Goal: Find specific page/section: Find specific page/section

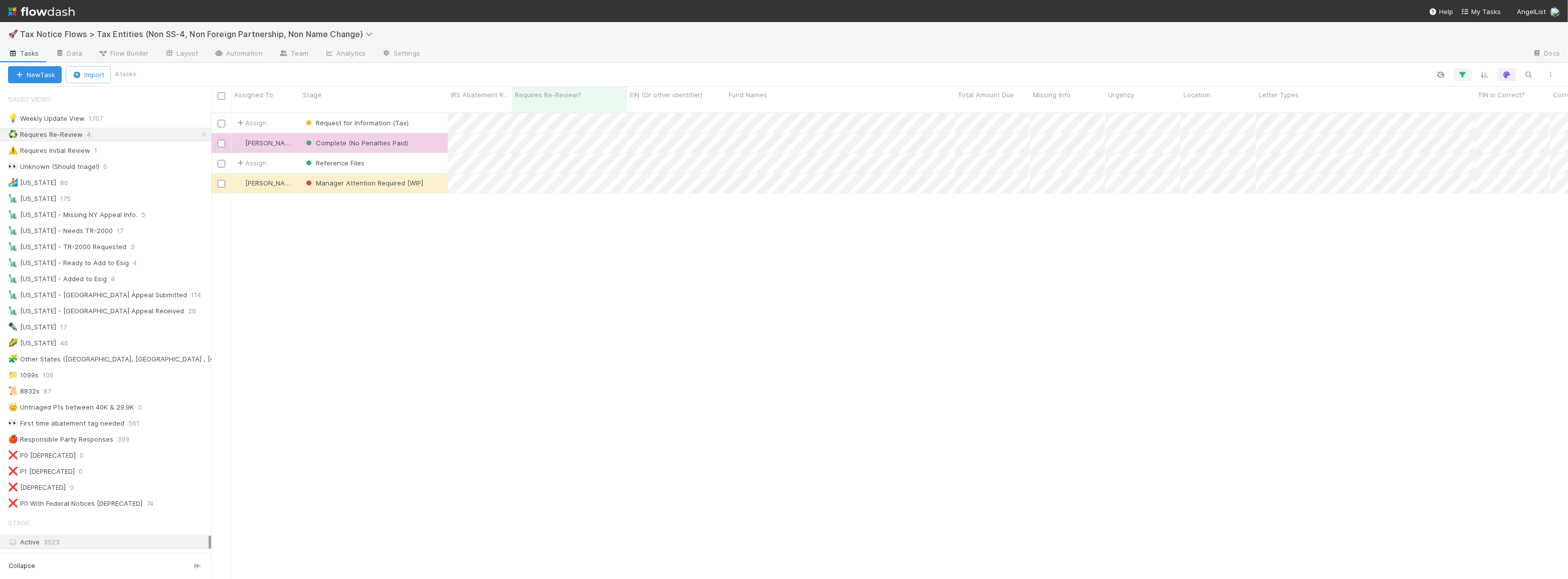
scroll to position [468, 1350]
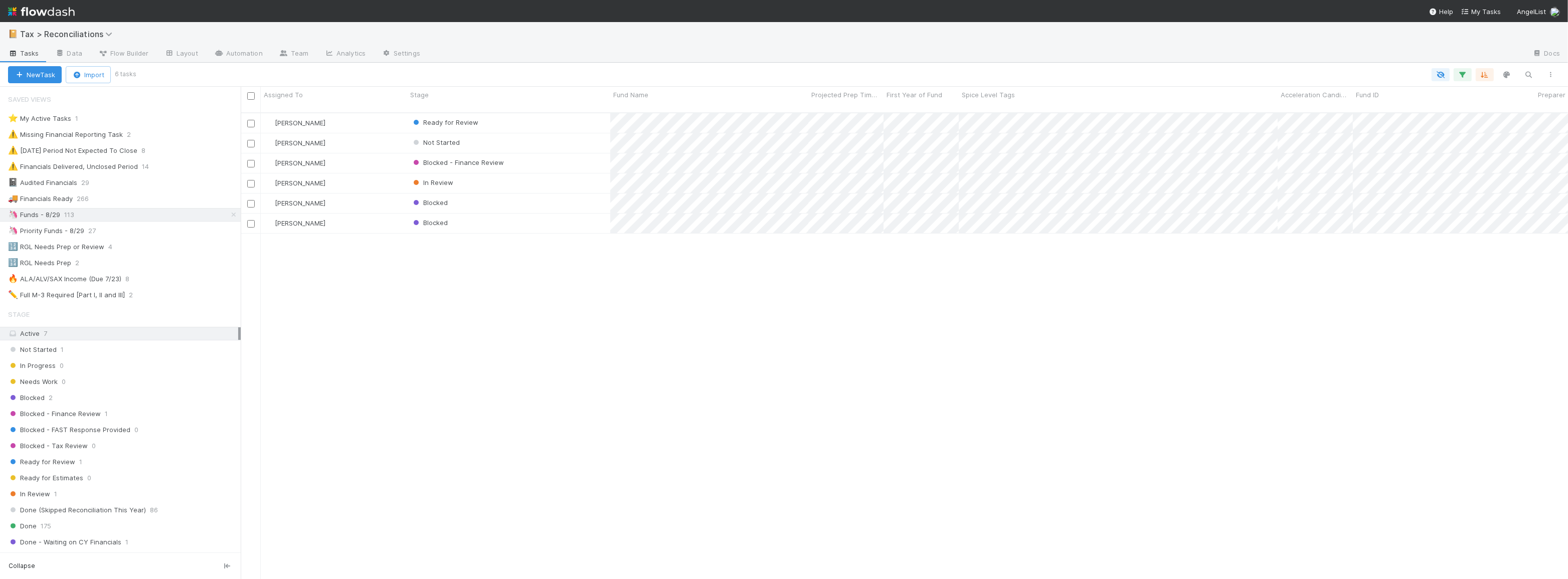
scroll to position [468, 1320]
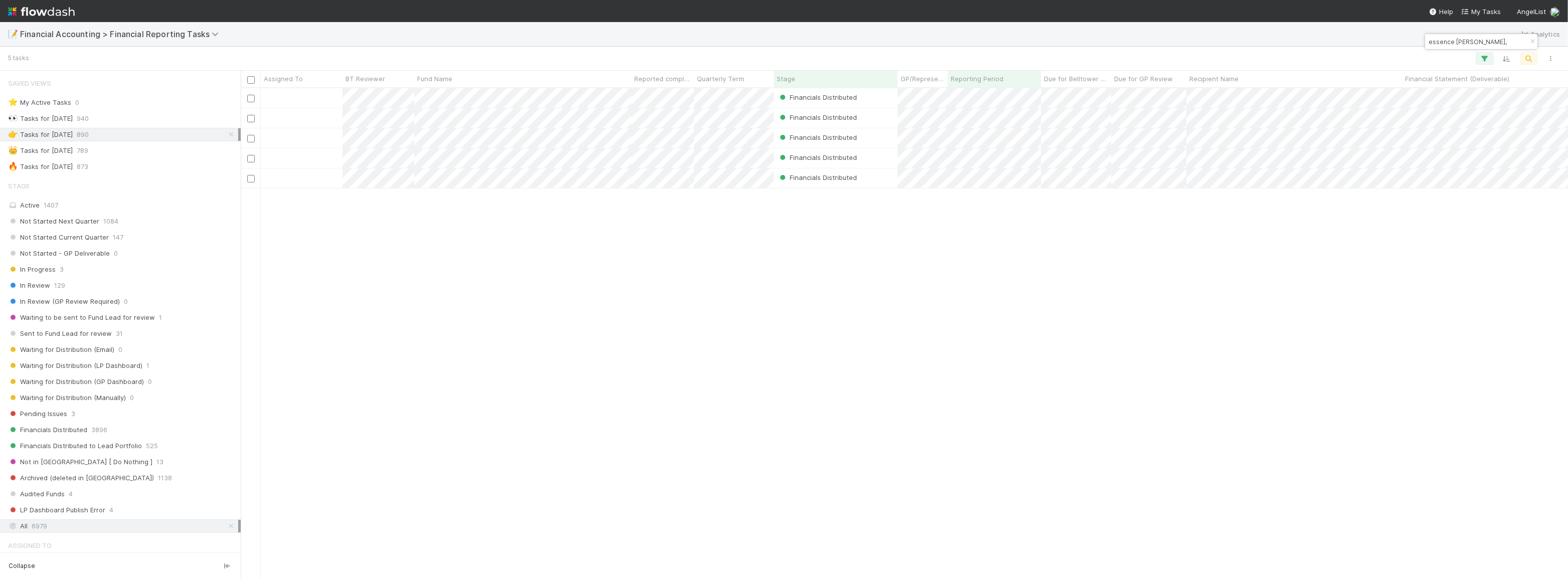
scroll to position [275, 0]
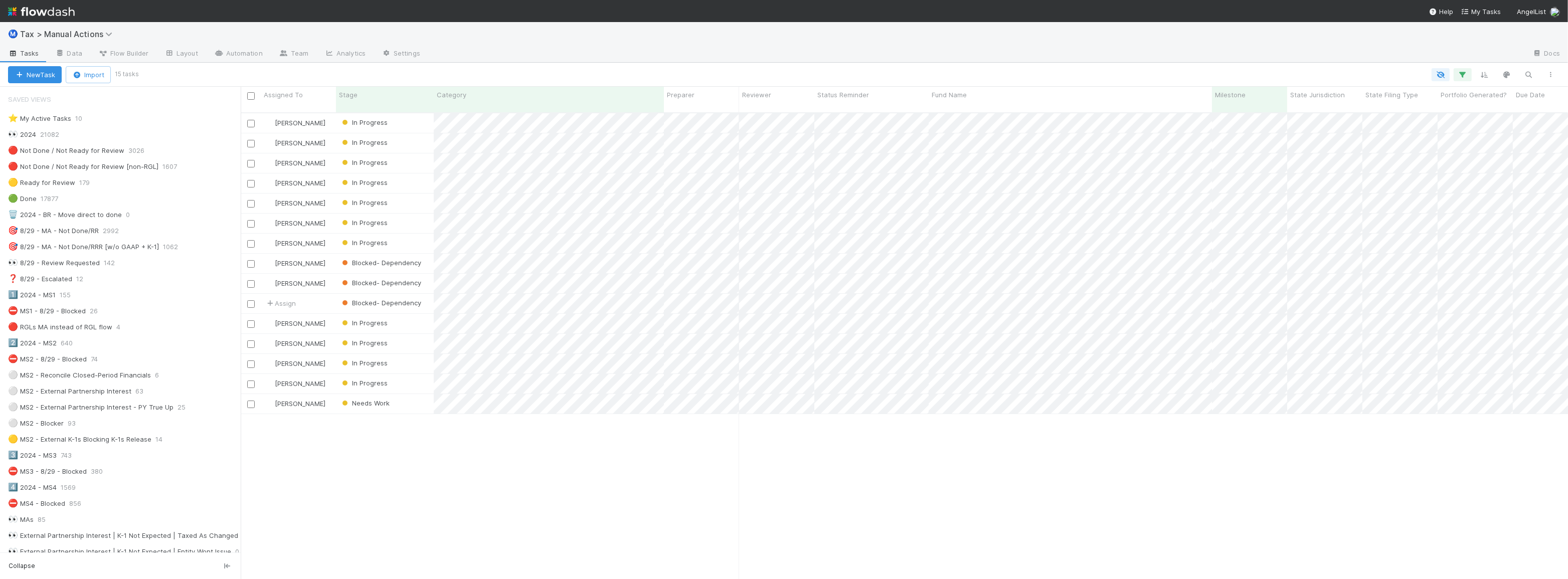
scroll to position [468, 1320]
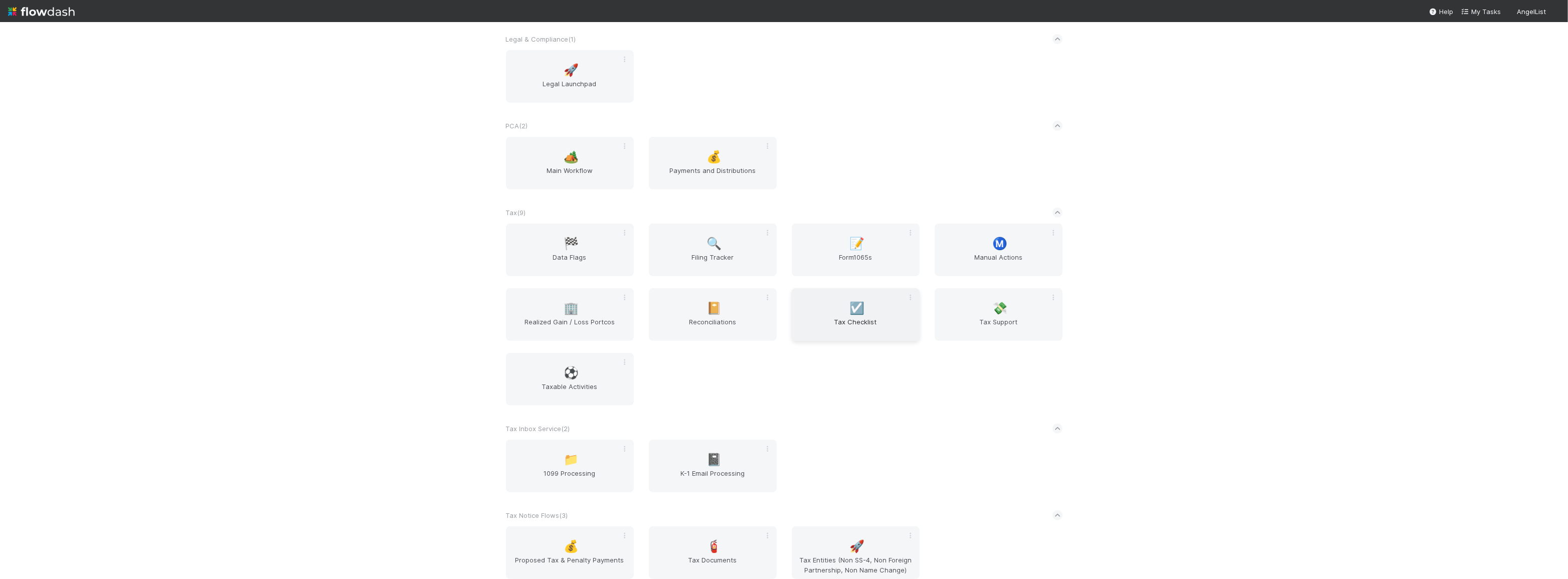
scroll to position [677, 0]
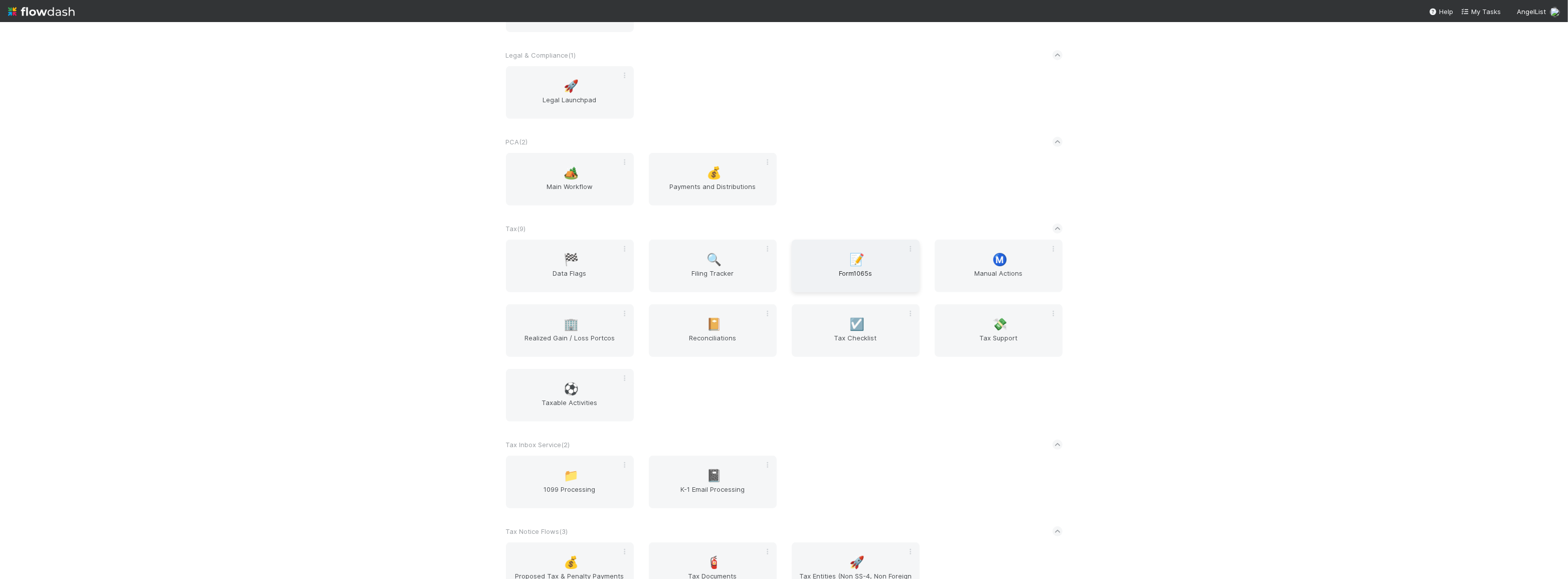
click at [858, 287] on span "Form1065s" at bounding box center [855, 278] width 120 height 20
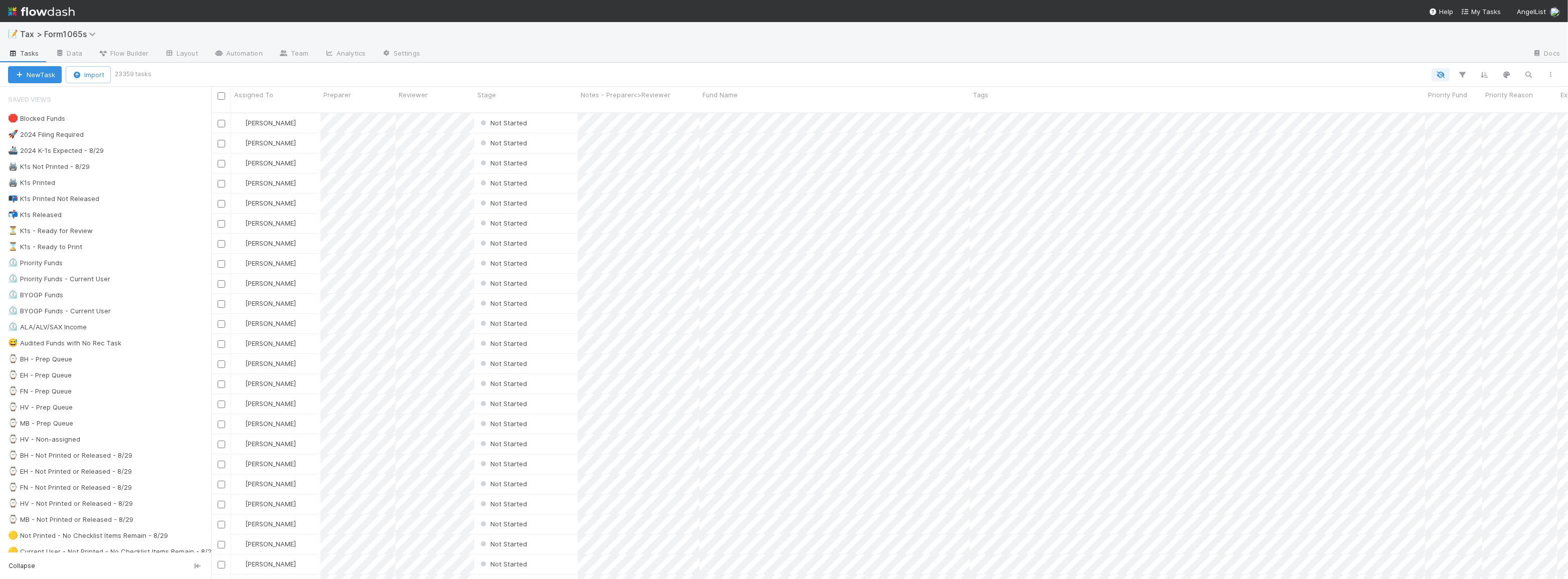
scroll to position [468, 1350]
click at [126, 232] on div "⏳ K1s - Ready for Review 55" at bounding box center [110, 231] width 203 height 13
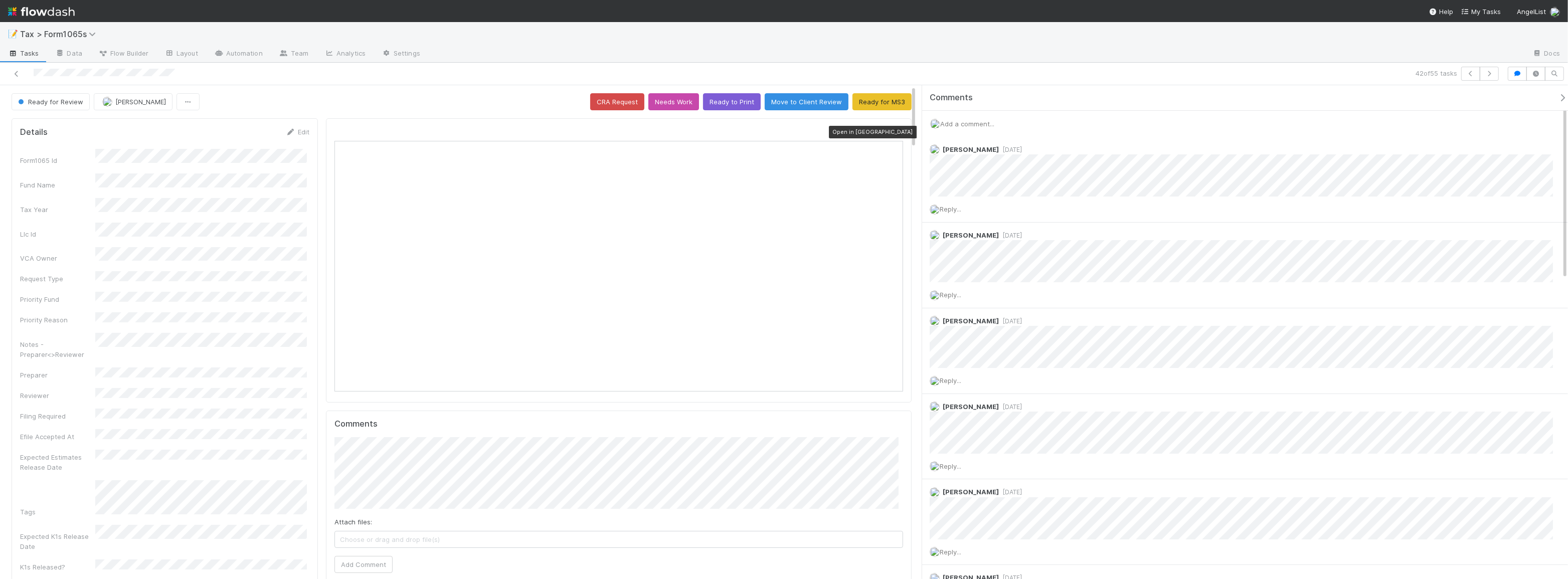
click at [893, 132] on icon at bounding box center [898, 132] width 10 height 7
